Goal: Task Accomplishment & Management: Use online tool/utility

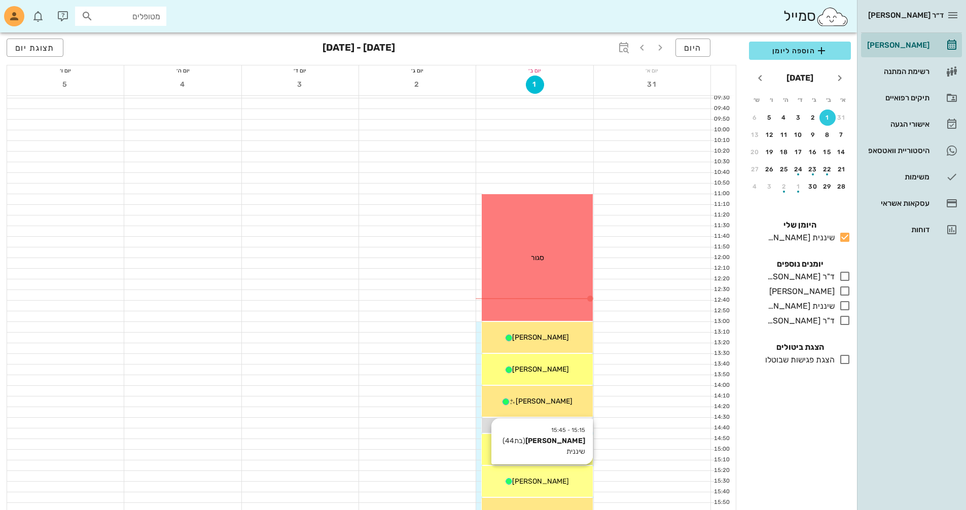
scroll to position [203, 0]
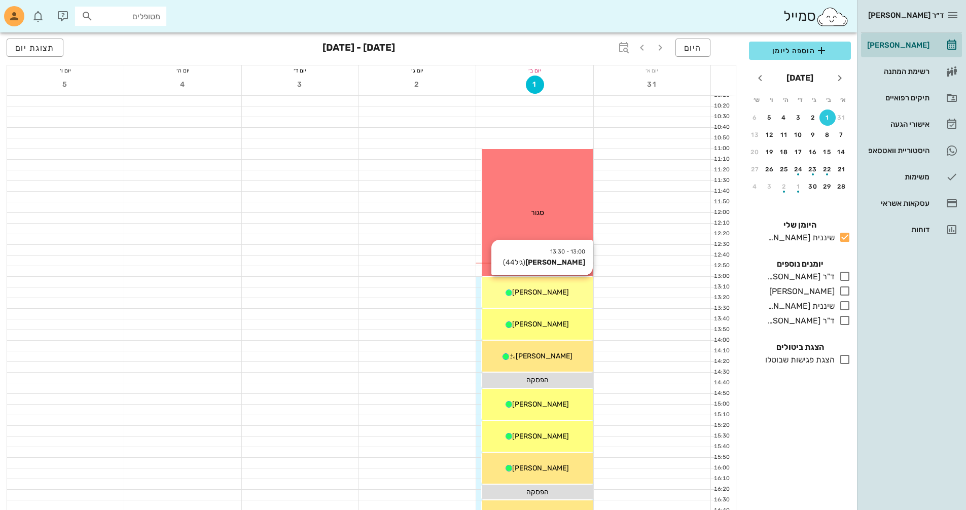
click at [570, 300] on div "13:00 - 13:30 [PERSON_NAME] (גיל 44 ) [PERSON_NAME]" at bounding box center [537, 292] width 111 height 31
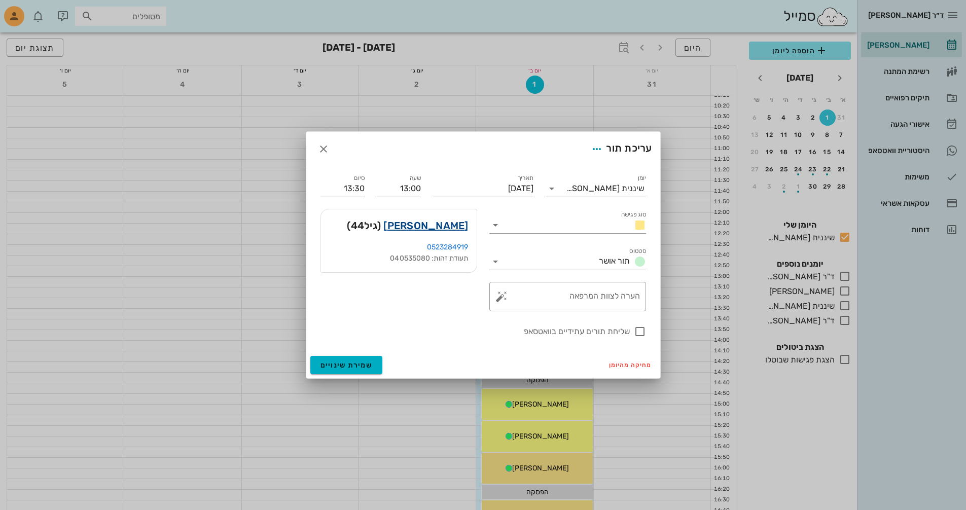
click at [453, 225] on link "[PERSON_NAME]" at bounding box center [425, 226] width 85 height 16
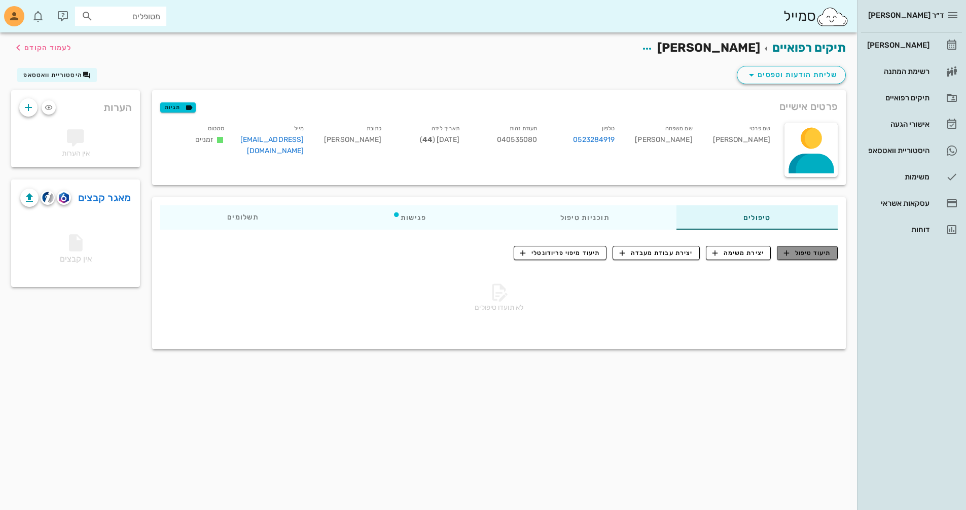
click at [812, 255] on span "תיעוד טיפול" at bounding box center [807, 252] width 47 height 9
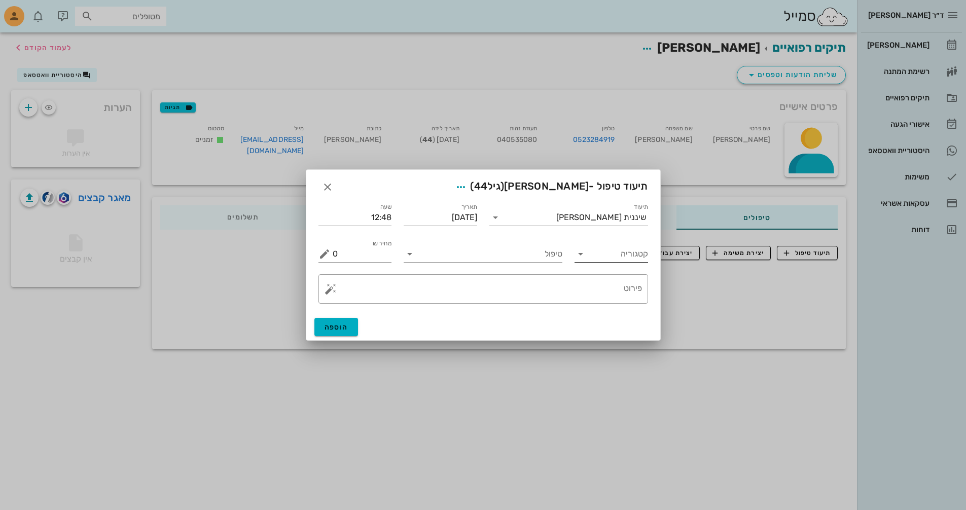
click at [581, 256] on icon at bounding box center [580, 254] width 12 height 12
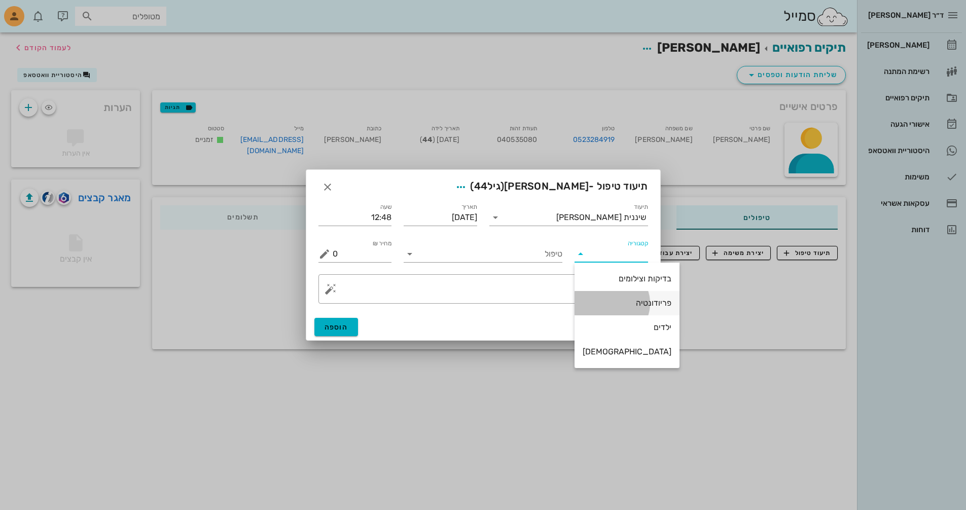
click at [617, 303] on div "פריודונטיה" at bounding box center [627, 303] width 89 height 10
type input "פריודונטיה"
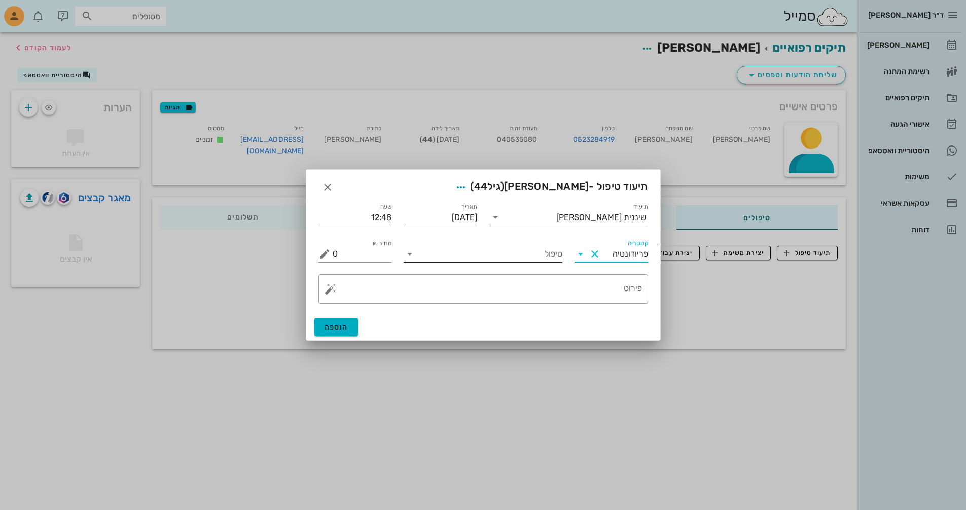
click at [524, 253] on input "טיפול" at bounding box center [490, 254] width 145 height 16
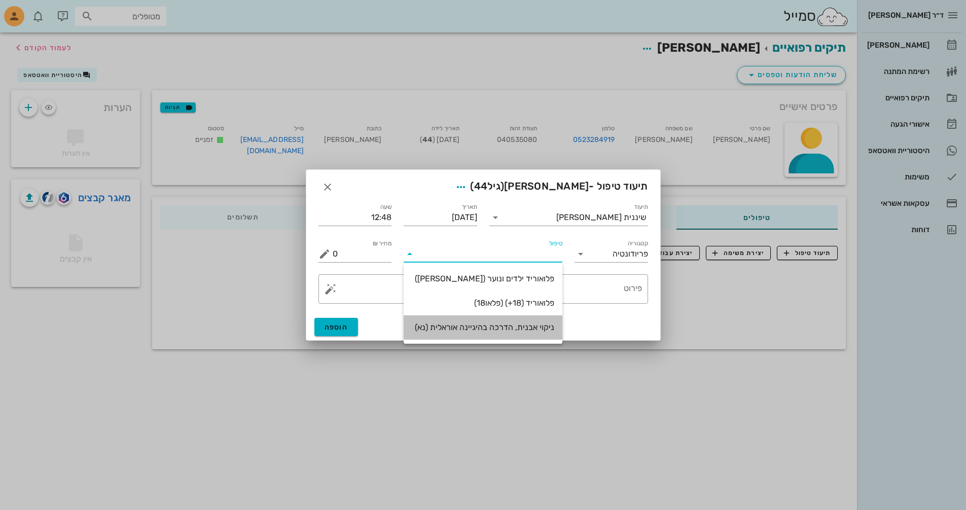
click at [538, 328] on div "ניקוי אבנית, הדרכה בהיגיינה אוראלית (נא)" at bounding box center [483, 327] width 142 height 10
type input "300"
type textarea "ניקוי אבנית, הדרכה בהיגיינה אוראלית פלאק, תור הבא"
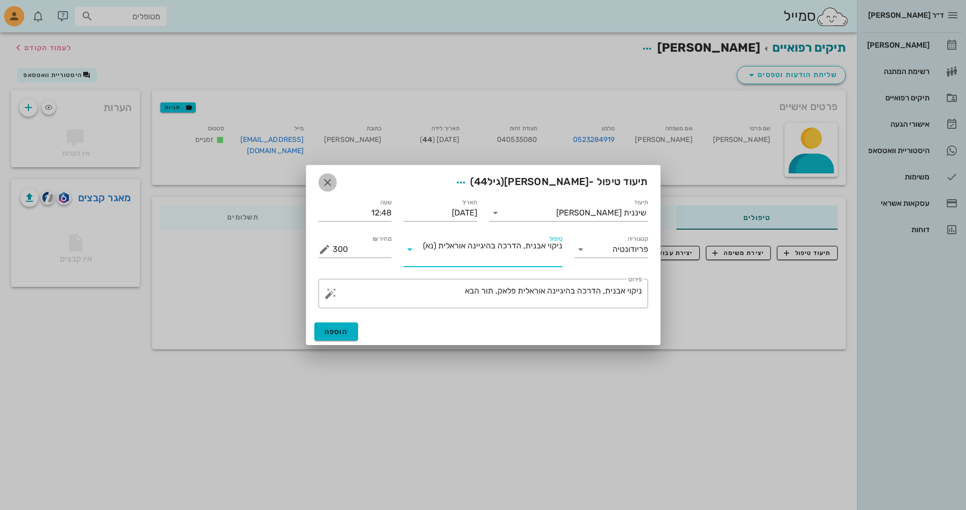
click at [326, 179] on icon "button" at bounding box center [327, 182] width 12 height 12
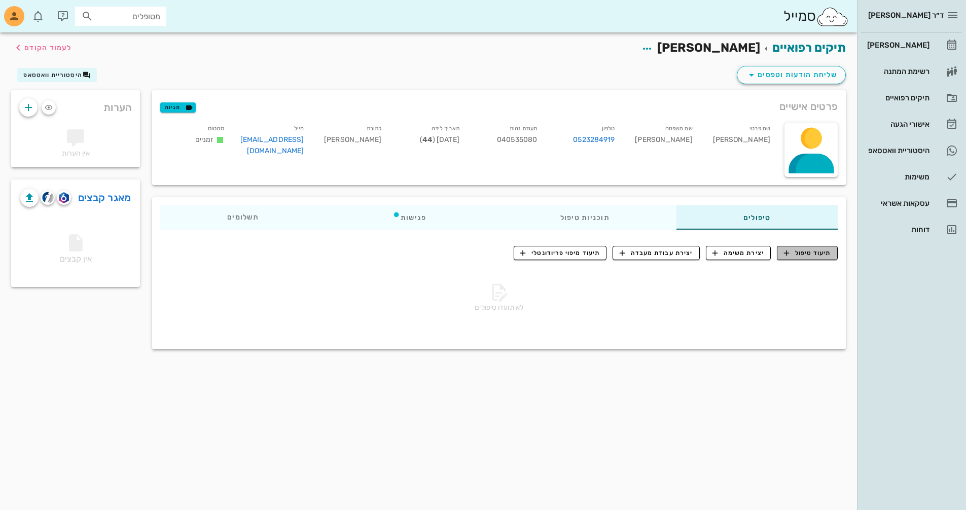
click at [819, 250] on span "תיעוד טיפול" at bounding box center [807, 252] width 47 height 9
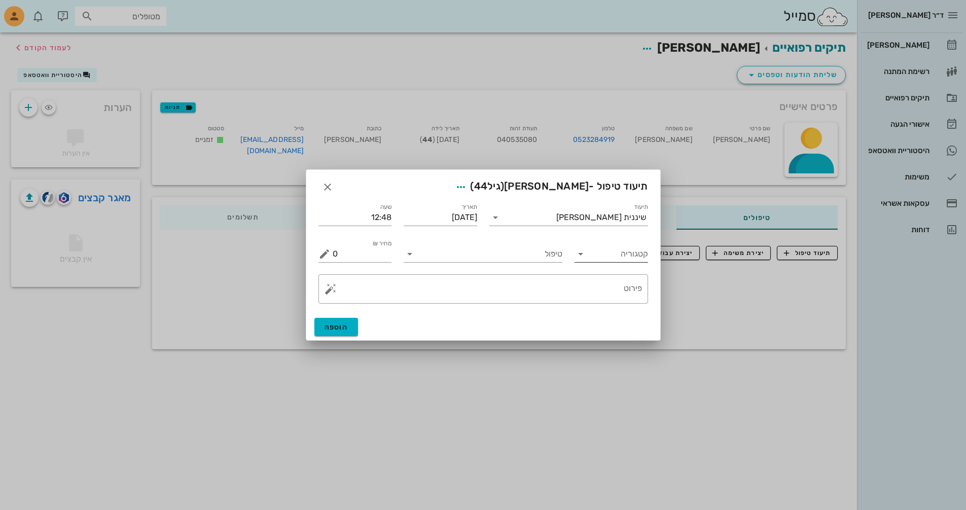
click at [583, 256] on icon at bounding box center [580, 254] width 12 height 12
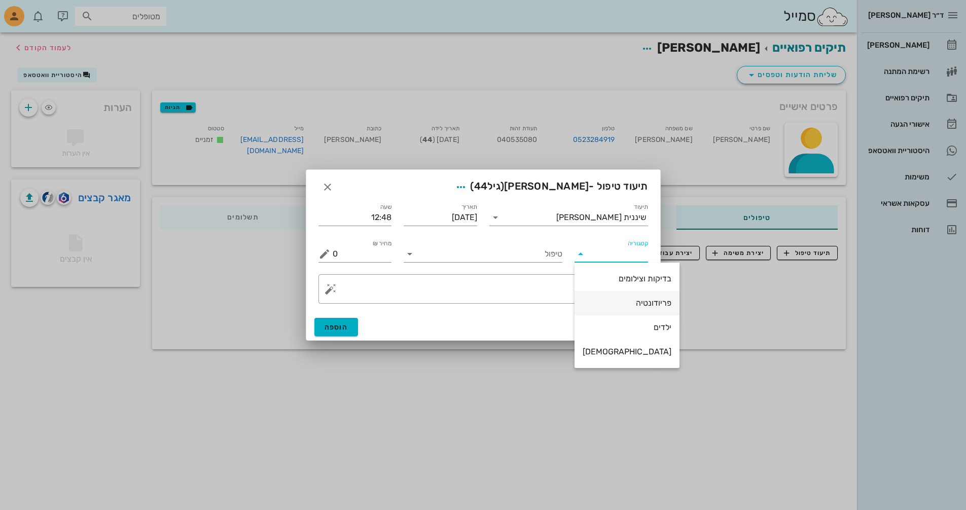
click at [613, 307] on div "פריודונטיה" at bounding box center [627, 303] width 89 height 10
type input "פריודונטיה"
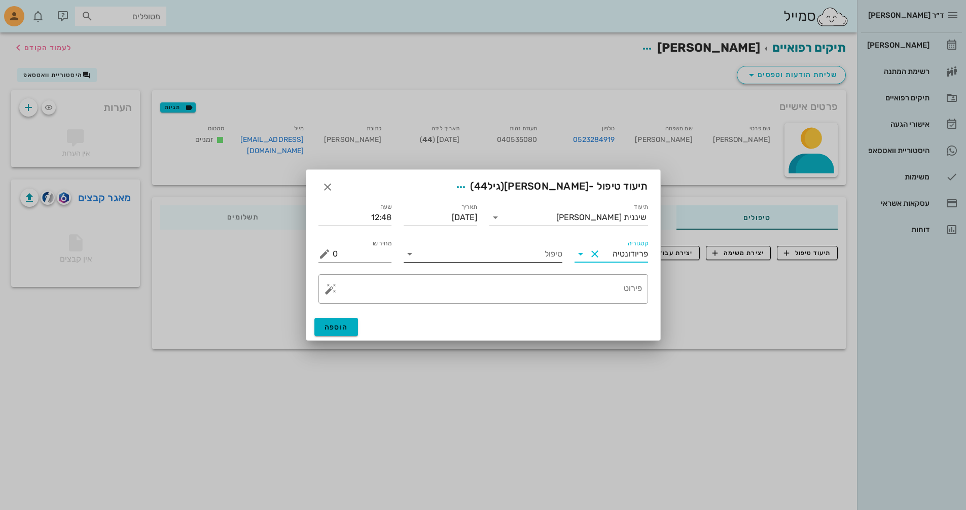
click at [426, 246] on input "טיפול" at bounding box center [490, 254] width 145 height 16
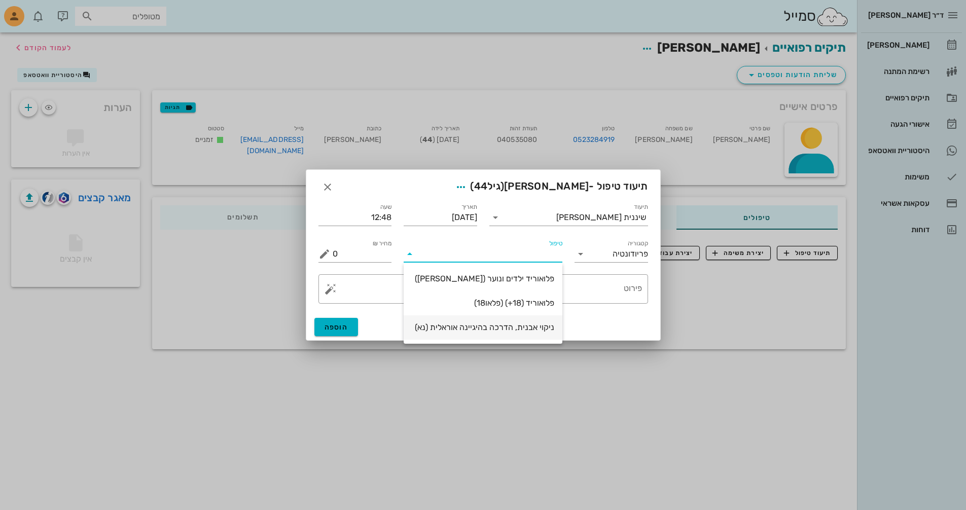
click at [488, 333] on div "ניקוי אבנית, הדרכה בהיגיינה אוראלית (נא)" at bounding box center [483, 327] width 142 height 22
type input "300"
type textarea "ניקוי אבנית, הדרכה בהיגיינה אוראלית פלאק, תור הבא"
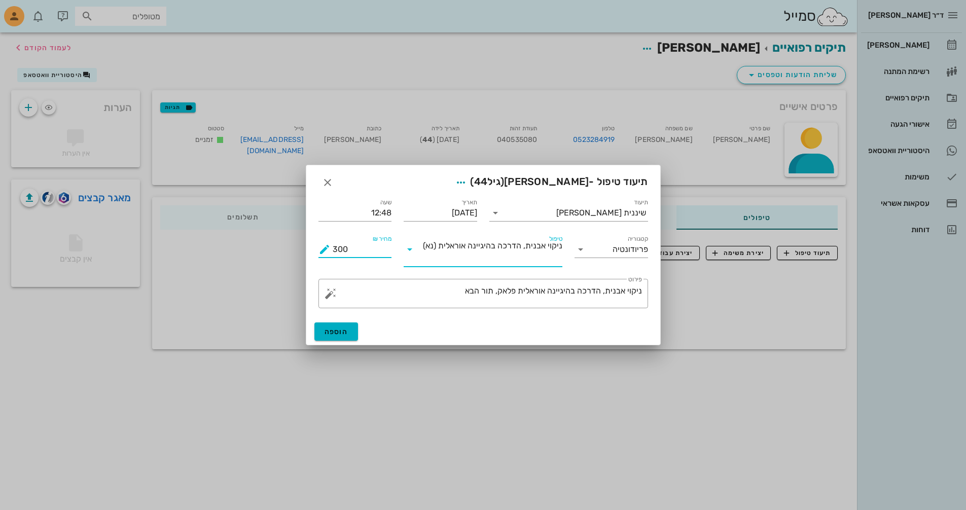
drag, startPoint x: 365, startPoint y: 250, endPoint x: 313, endPoint y: 248, distance: 51.3
click at [313, 248] on div "מחיר ₪ 300" at bounding box center [355, 250] width 86 height 46
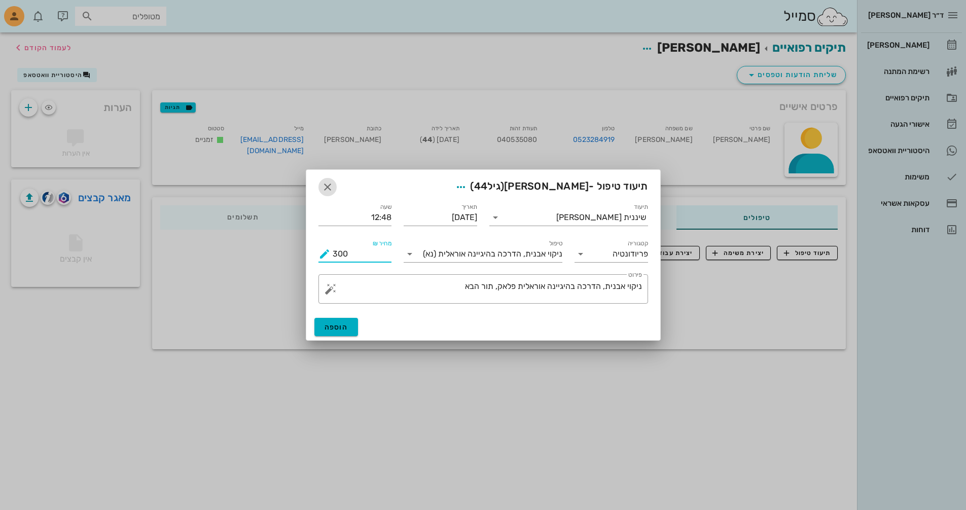
click at [325, 189] on icon "button" at bounding box center [327, 187] width 12 height 12
